Goal: Transaction & Acquisition: Purchase product/service

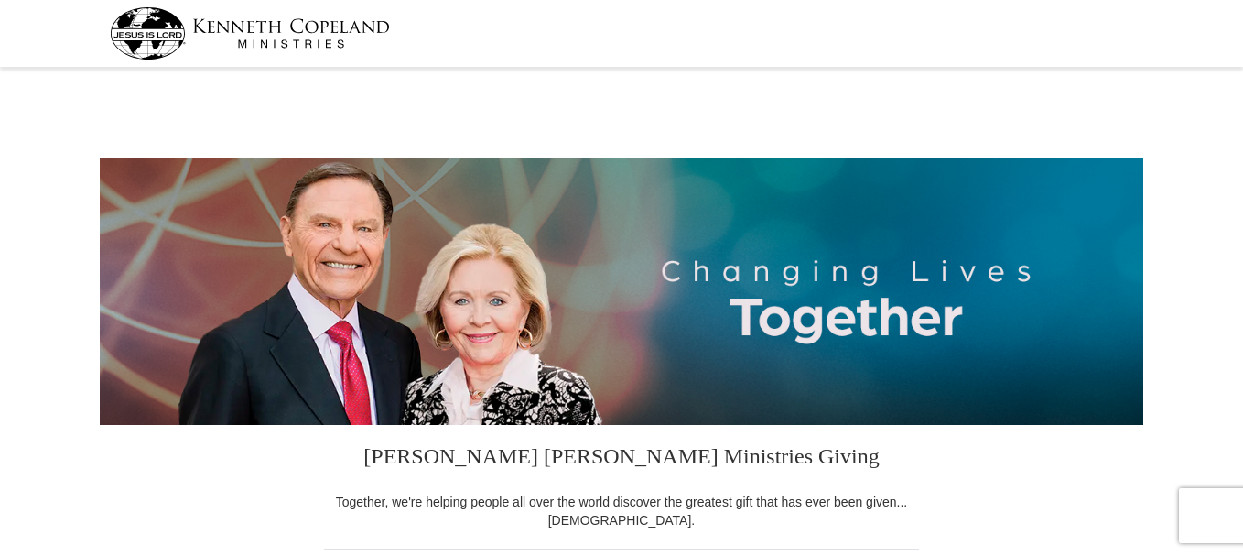
select select "FL"
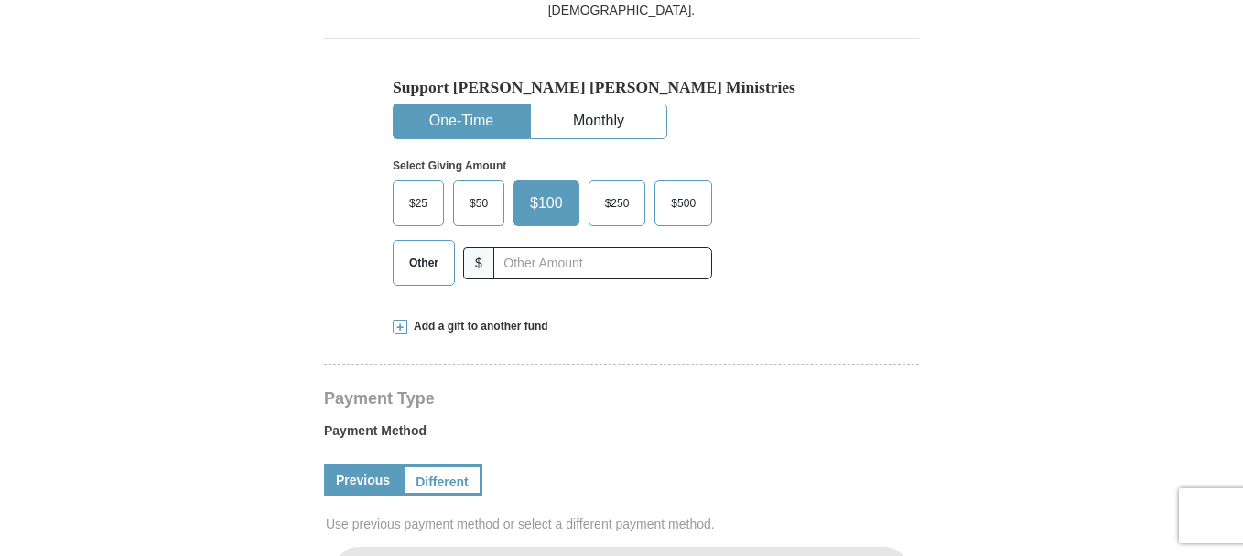
scroll to position [549, 0]
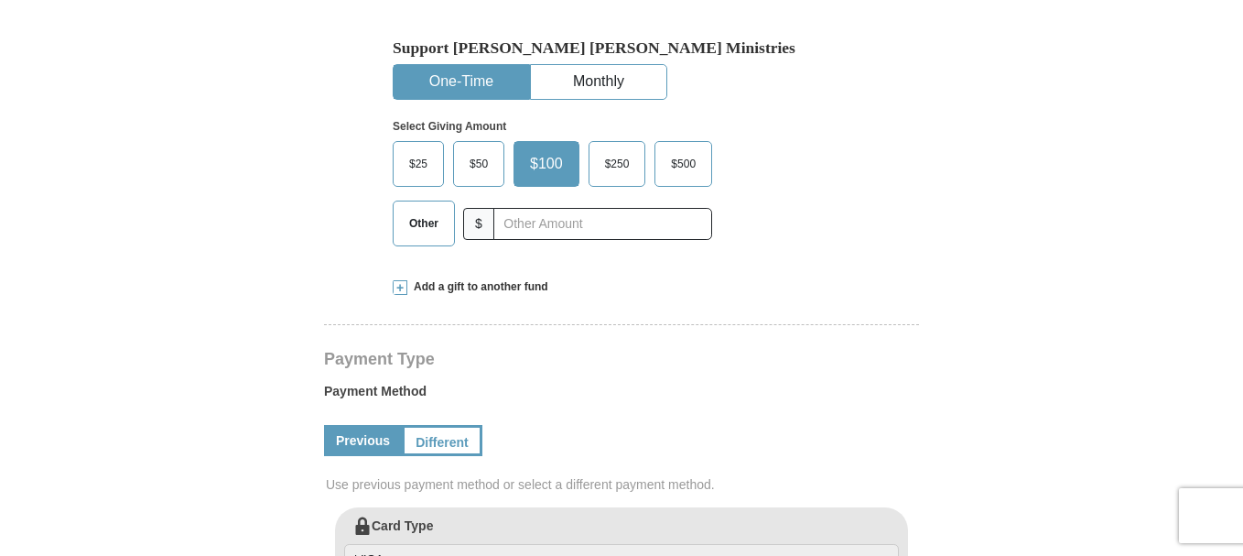
click at [499, 288] on span "Add a gift to another fund" at bounding box center [477, 287] width 141 height 16
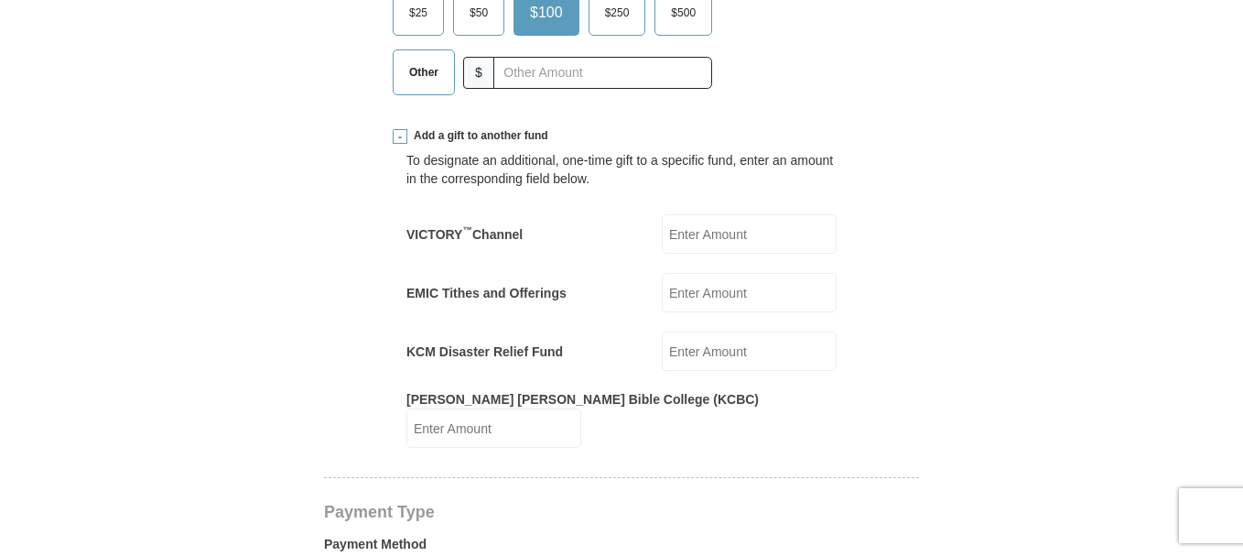
scroll to position [733, 0]
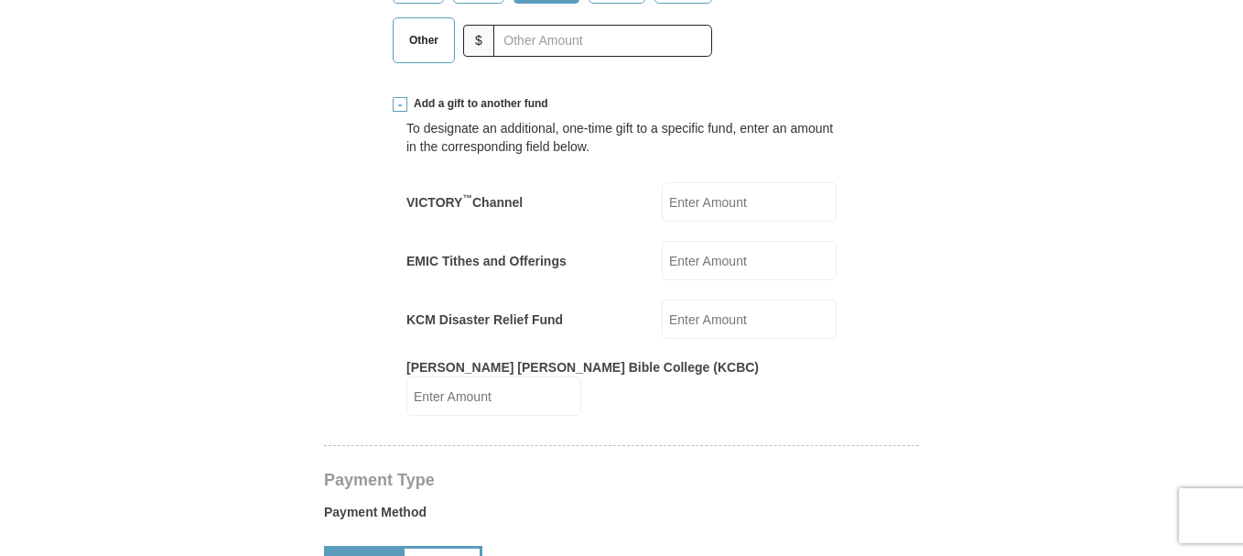
click at [689, 266] on input "EMIC Tithes and Offerings" at bounding box center [749, 260] width 175 height 39
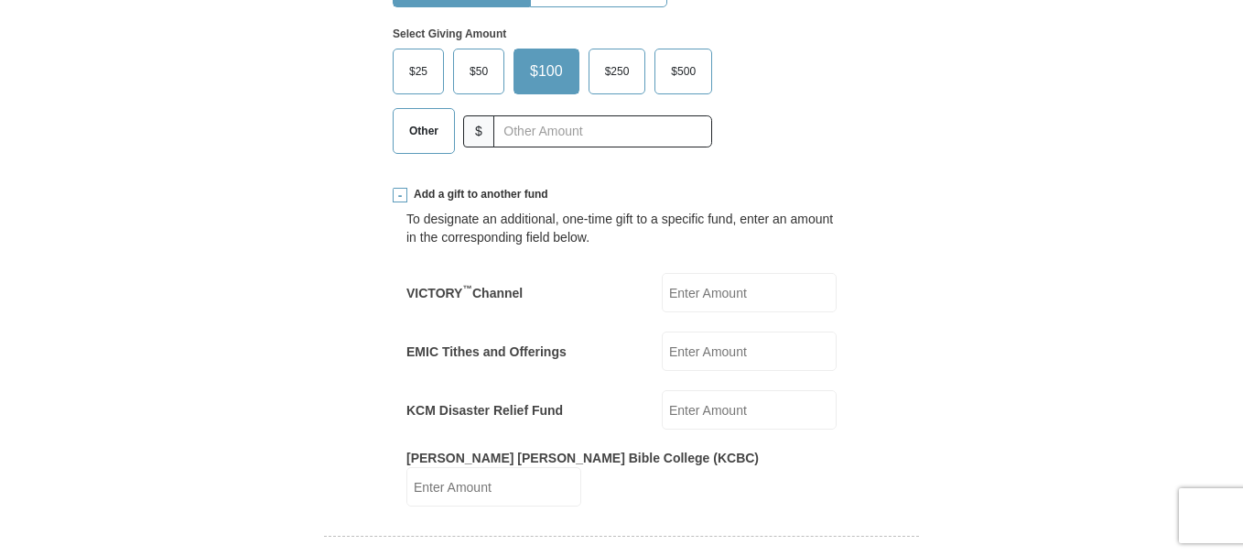
scroll to position [458, 0]
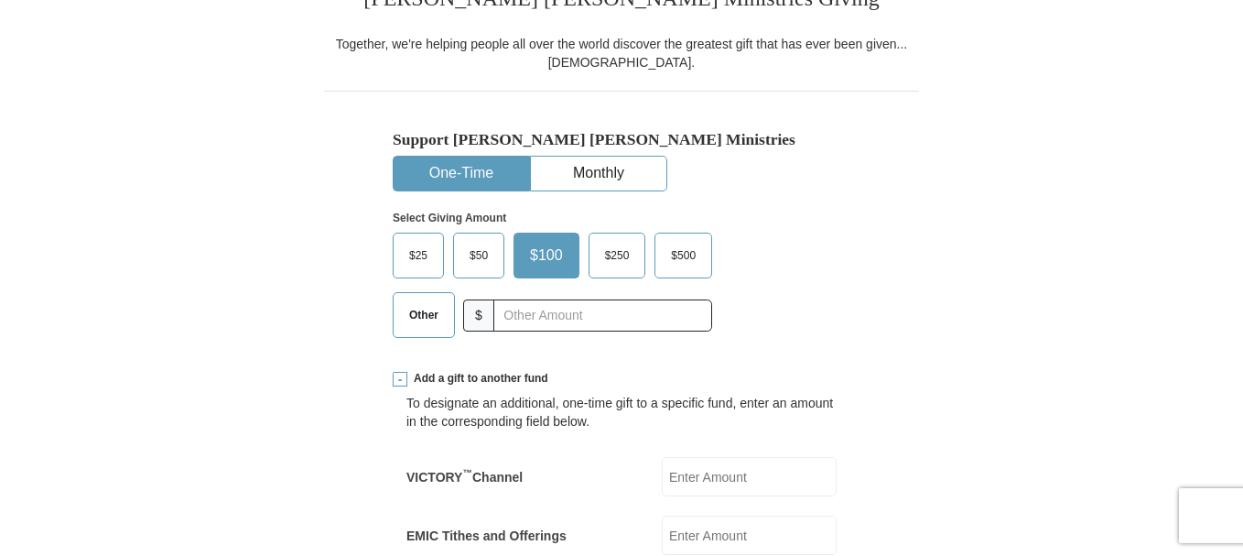
click at [418, 317] on span "Other" at bounding box center [424, 314] width 48 height 27
click at [0, 0] on input "Other" at bounding box center [0, 0] width 0 height 0
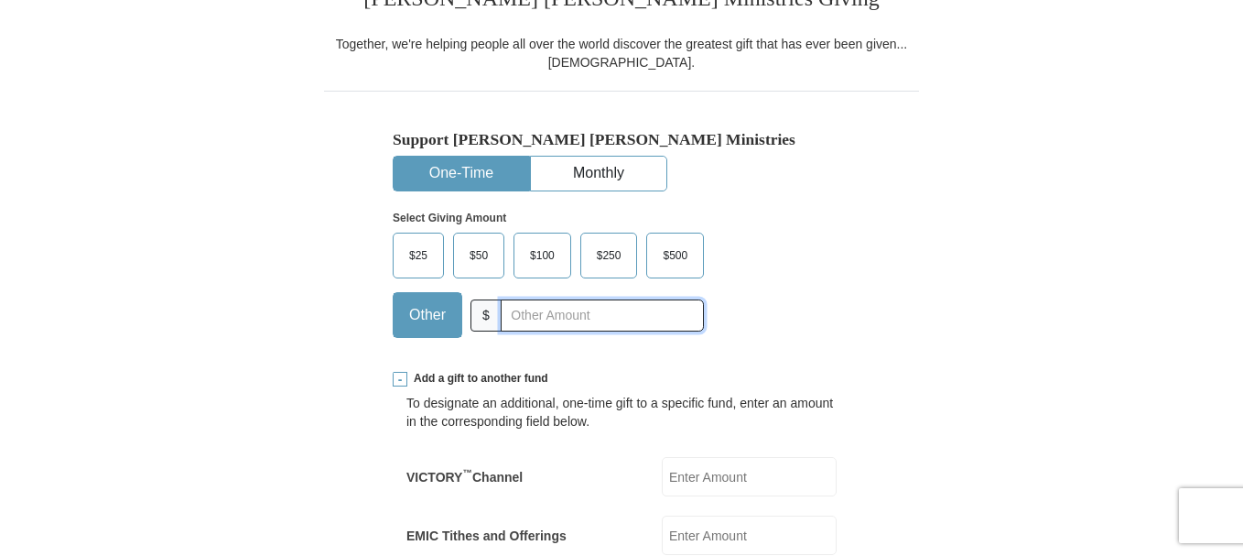
click at [520, 309] on input "text" at bounding box center [602, 315] width 203 height 32
type input "0"
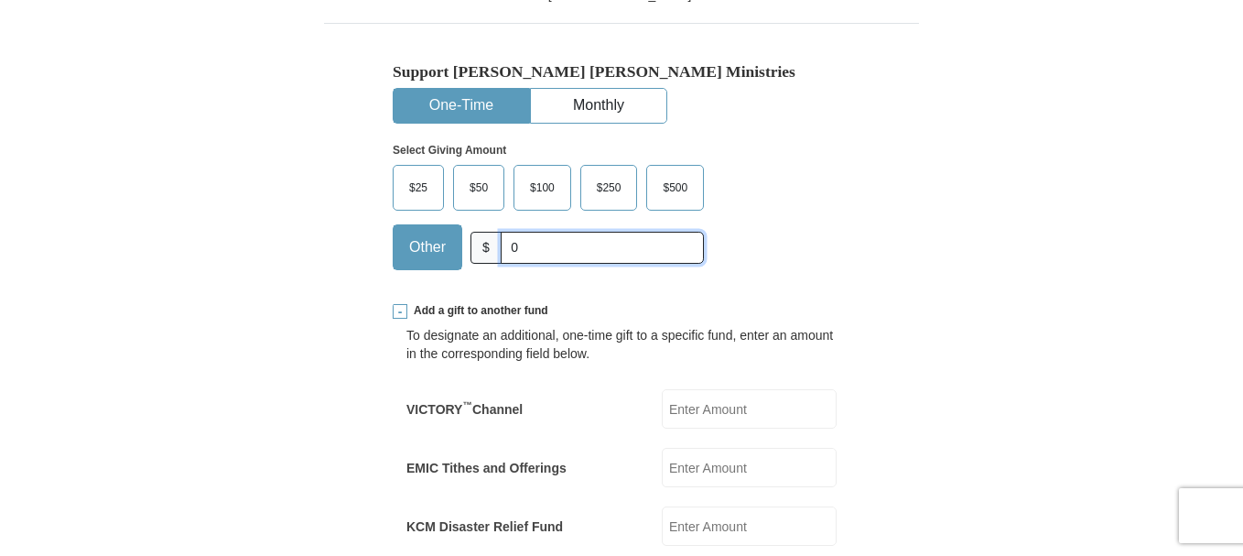
scroll to position [641, 0]
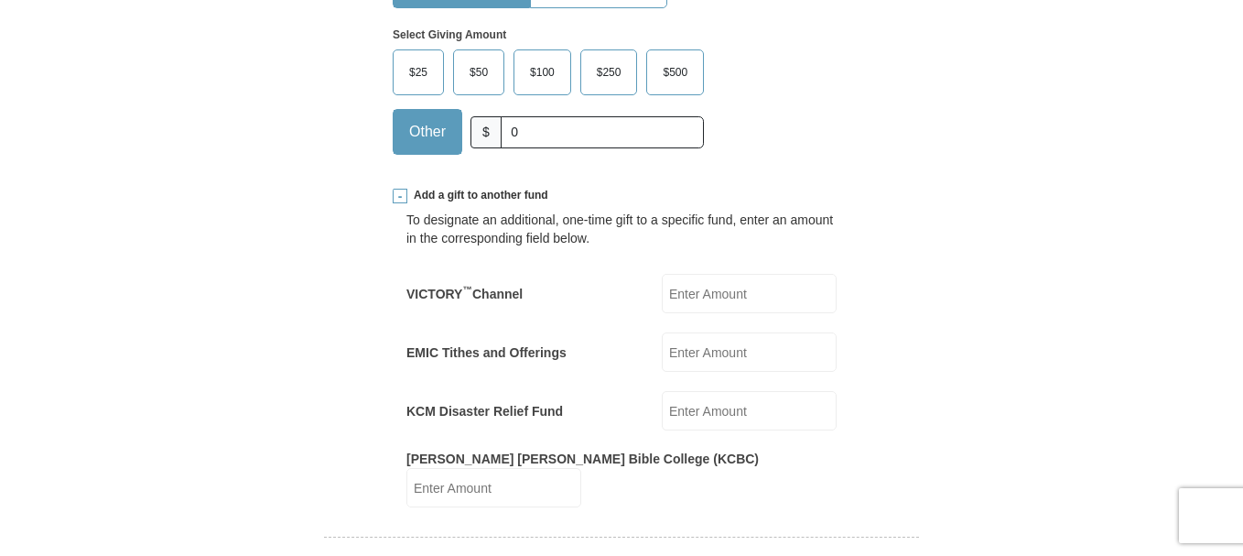
click at [694, 353] on input "EMIC Tithes and Offerings" at bounding box center [749, 351] width 175 height 39
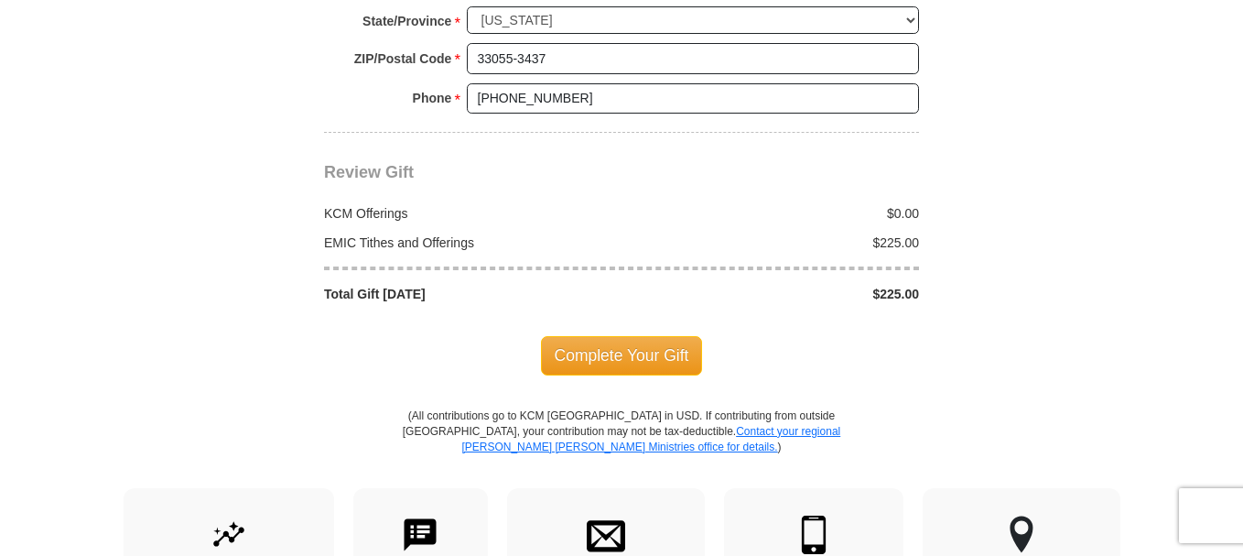
scroll to position [1923, 0]
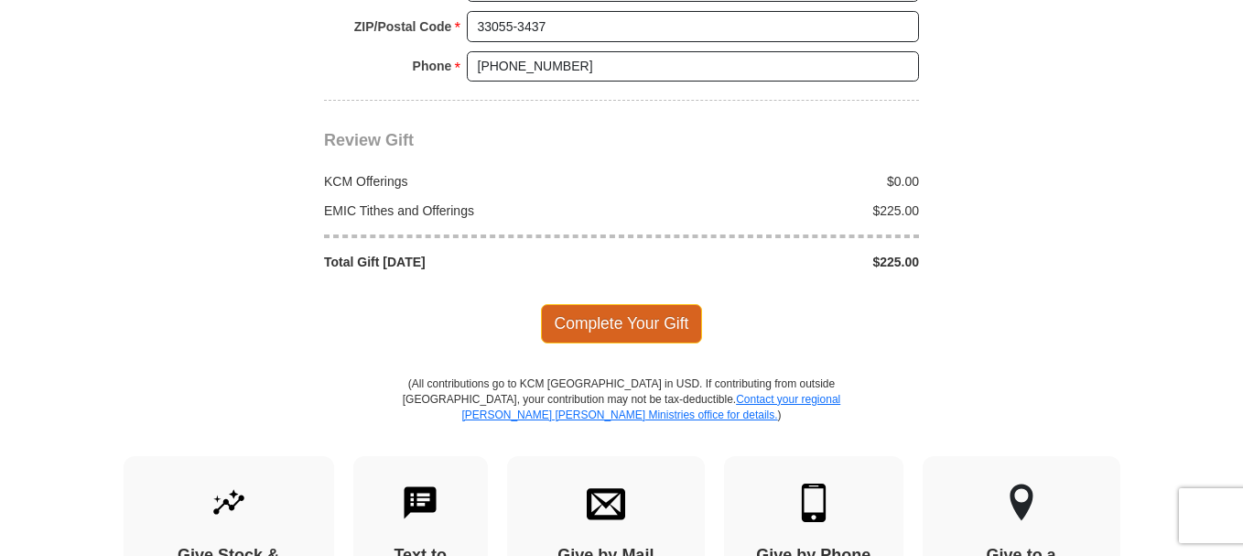
type input "225"
click at [618, 304] on span "Complete Your Gift" at bounding box center [622, 323] width 162 height 38
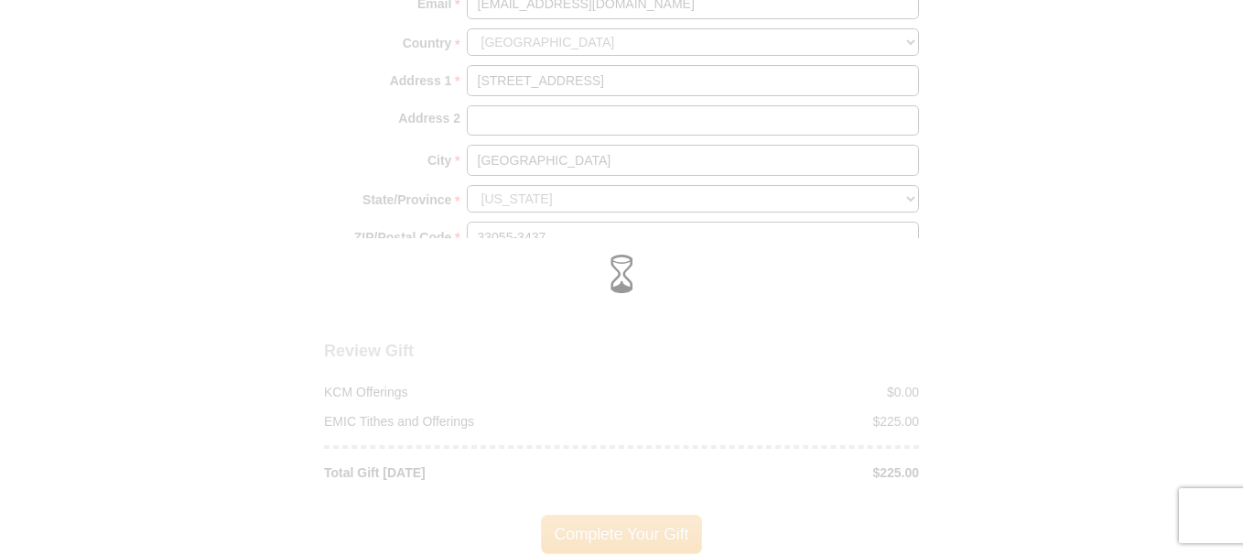
scroll to position [1806, 0]
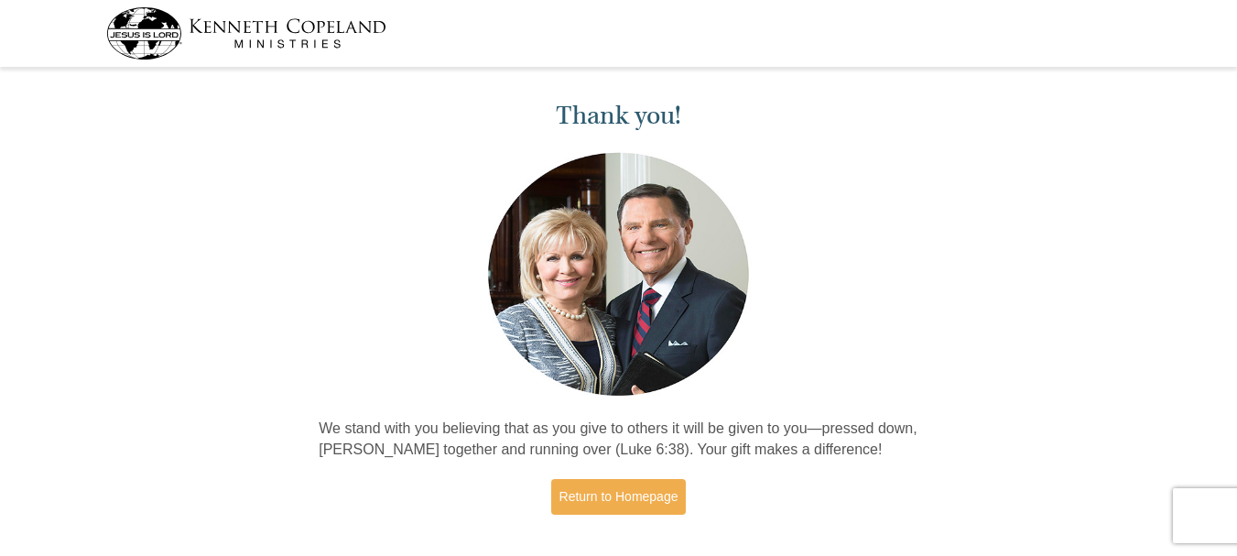
drag, startPoint x: 816, startPoint y: 253, endPoint x: 801, endPoint y: 208, distance: 47.2
